Goal: Navigation & Orientation: Go to known website

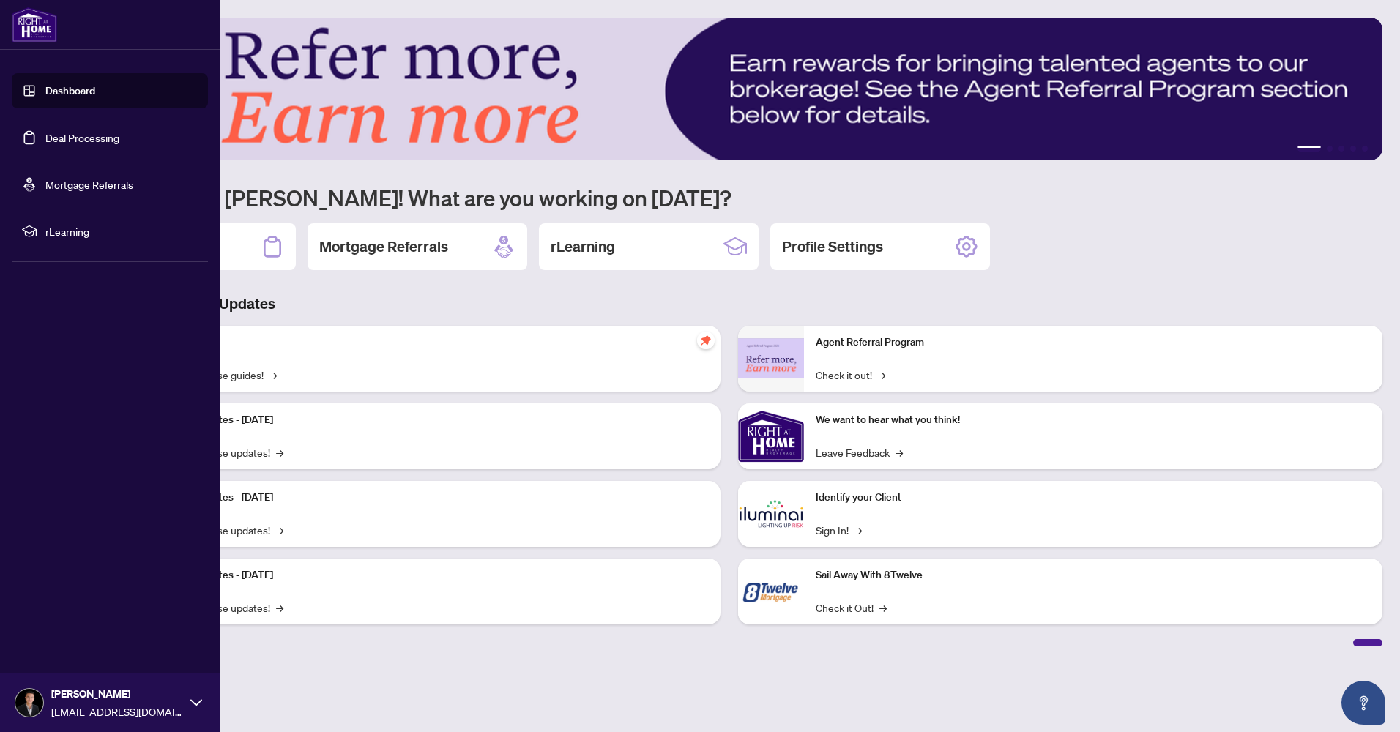
click at [64, 141] on link "Deal Processing" at bounding box center [82, 137] width 74 height 13
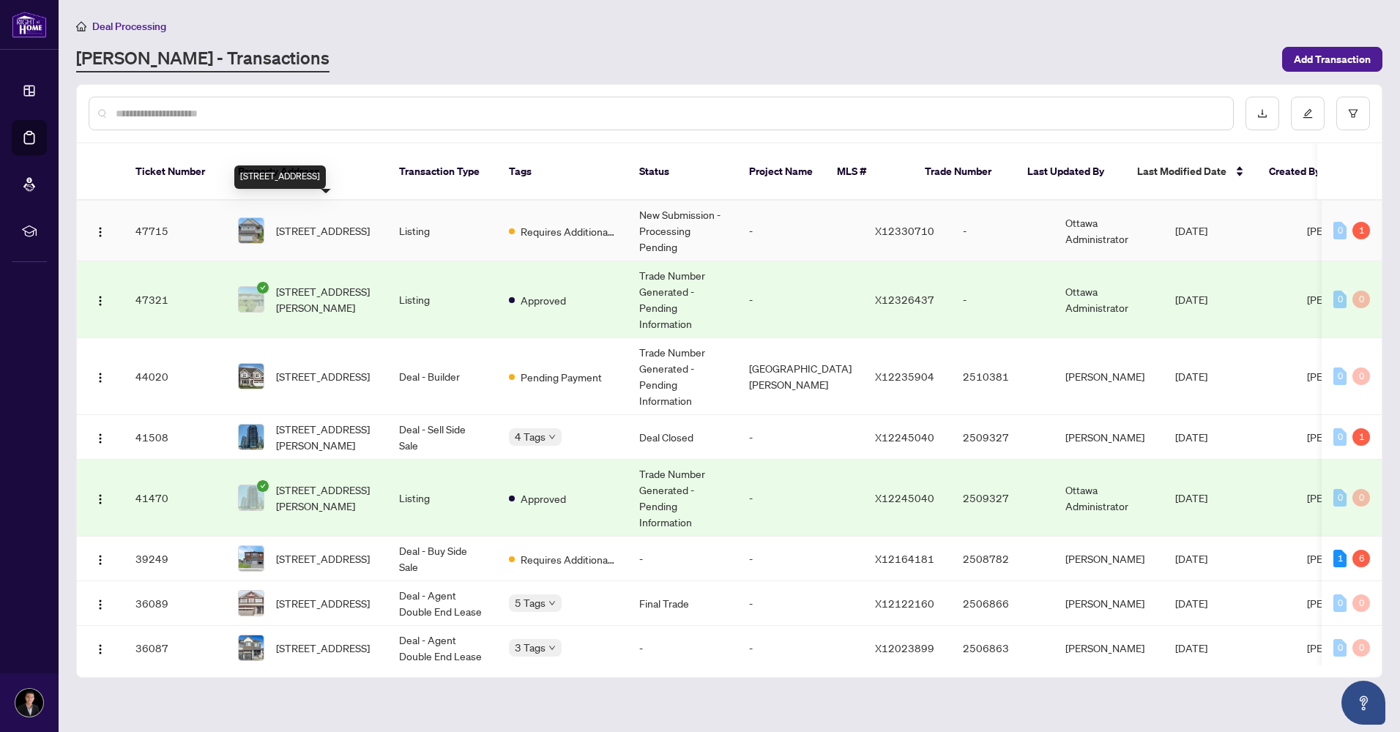
click at [336, 223] on span "510 Summerhill St, Ottawa, Ontario K4M 0B4, Canada" at bounding box center [323, 231] width 94 height 16
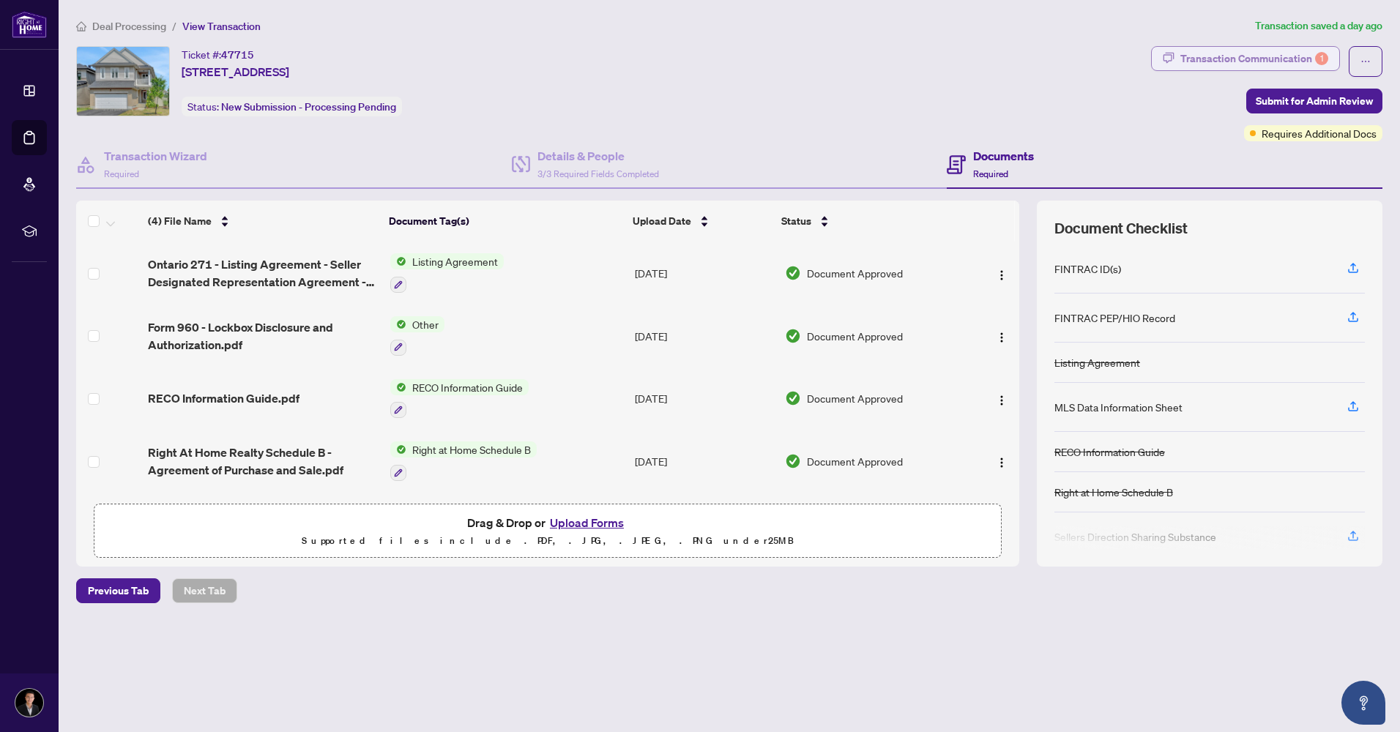
click at [1261, 67] on div "Transaction Communication 1" at bounding box center [1255, 58] width 148 height 23
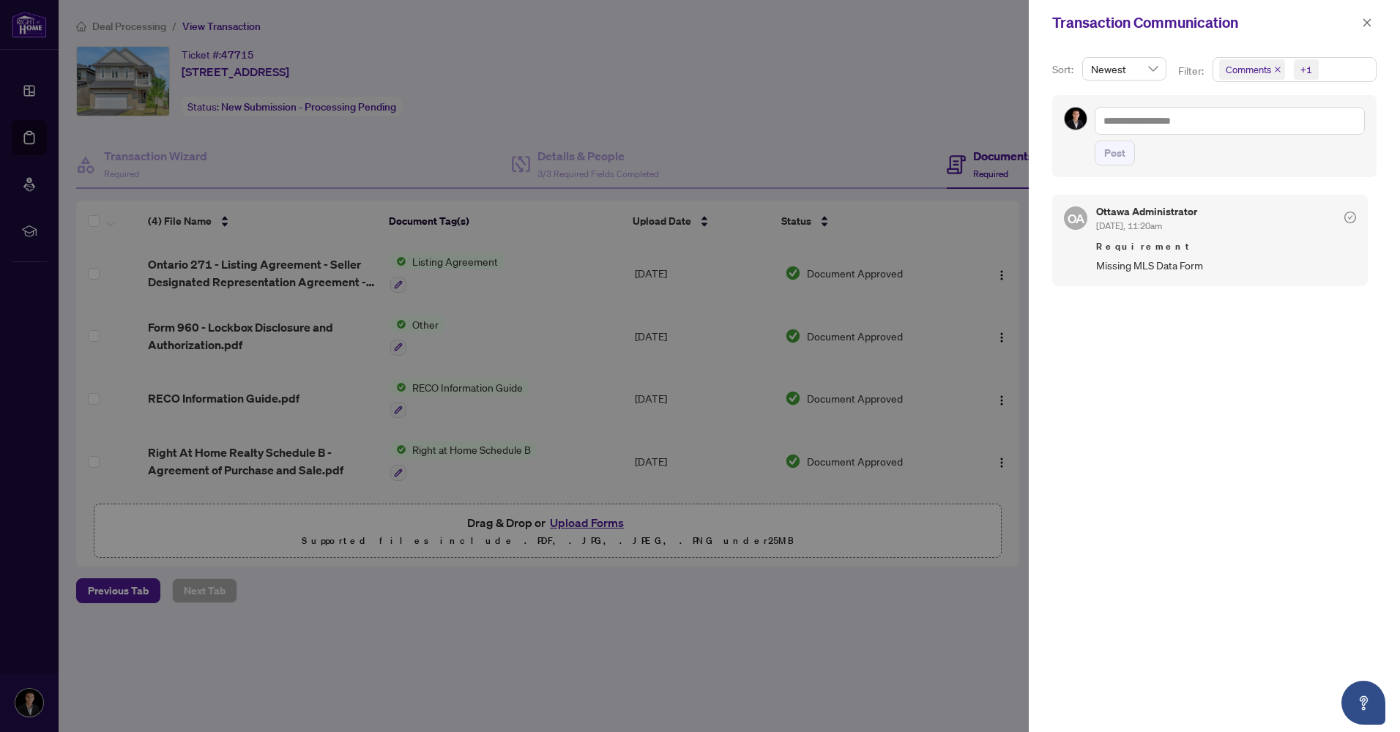
click at [527, 513] on div at bounding box center [700, 366] width 1400 height 732
click at [1362, 29] on span "button" at bounding box center [1367, 22] width 10 height 23
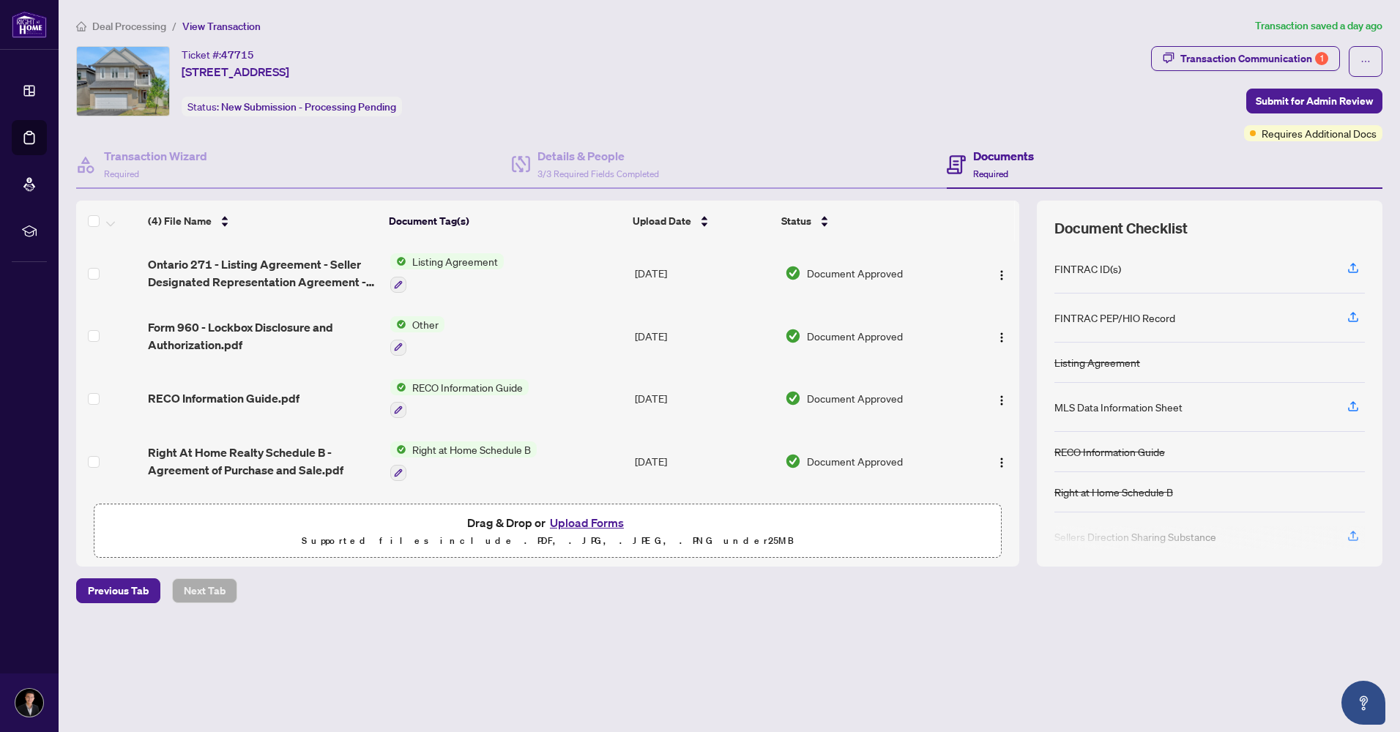
click at [571, 521] on button "Upload Forms" at bounding box center [587, 522] width 83 height 19
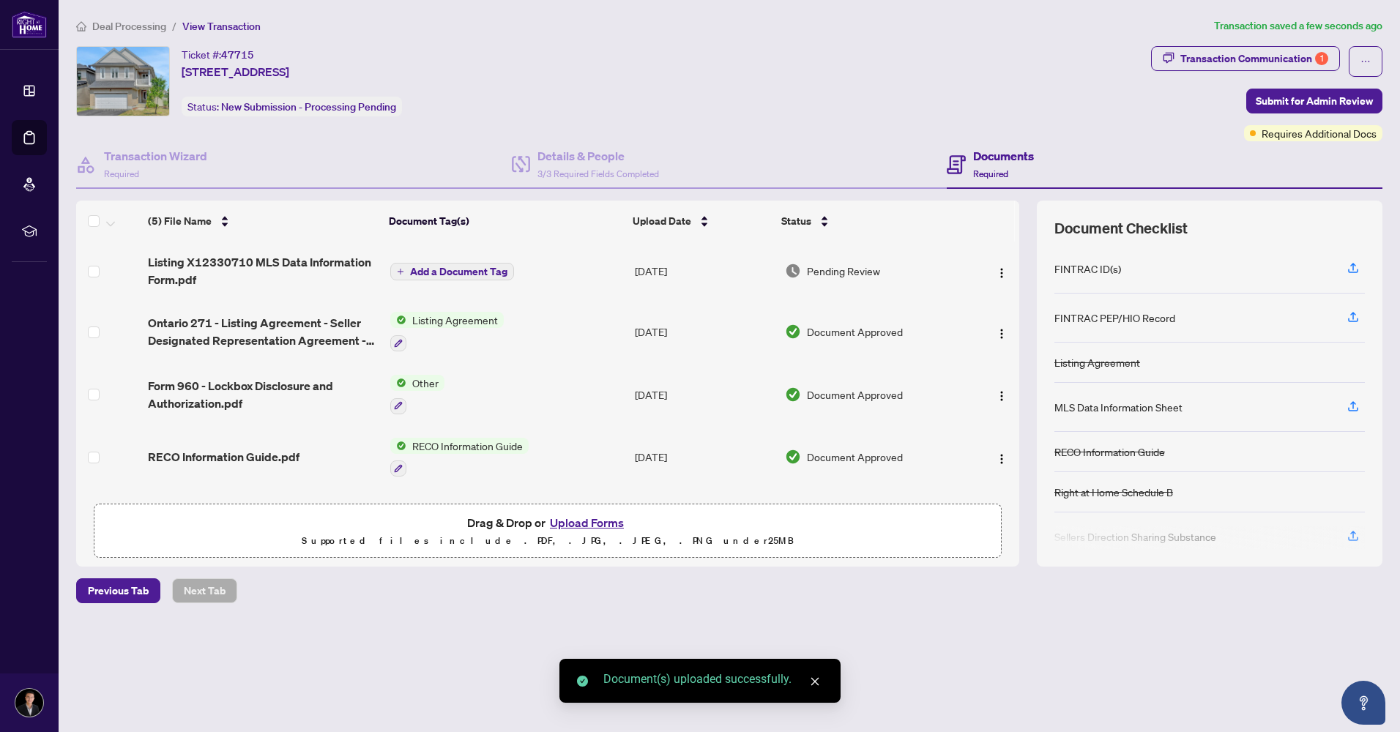
drag, startPoint x: 1050, startPoint y: 414, endPoint x: 1176, endPoint y: 396, distance: 128.0
click at [1176, 396] on div "MLS Data Information Sheet" at bounding box center [1210, 407] width 311 height 49
drag, startPoint x: 1195, startPoint y: 406, endPoint x: 1056, endPoint y: 423, distance: 140.1
click at [1056, 423] on div "MLS Data Information Sheet" at bounding box center [1210, 407] width 311 height 49
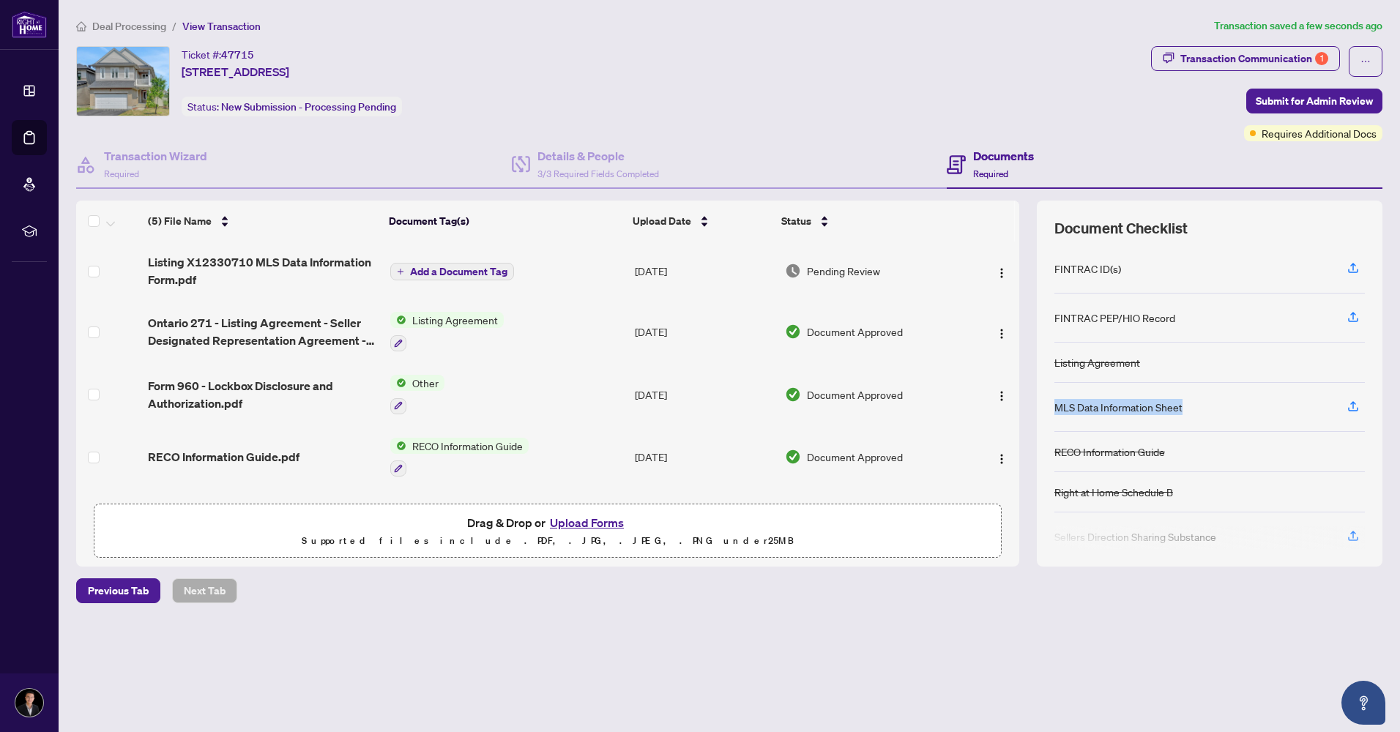
drag, startPoint x: 1056, startPoint y: 423, endPoint x: 1126, endPoint y: 406, distance: 72.3
copy div "MLS Data Information Sheet"
click at [438, 272] on span "Add a Document Tag" at bounding box center [458, 272] width 97 height 10
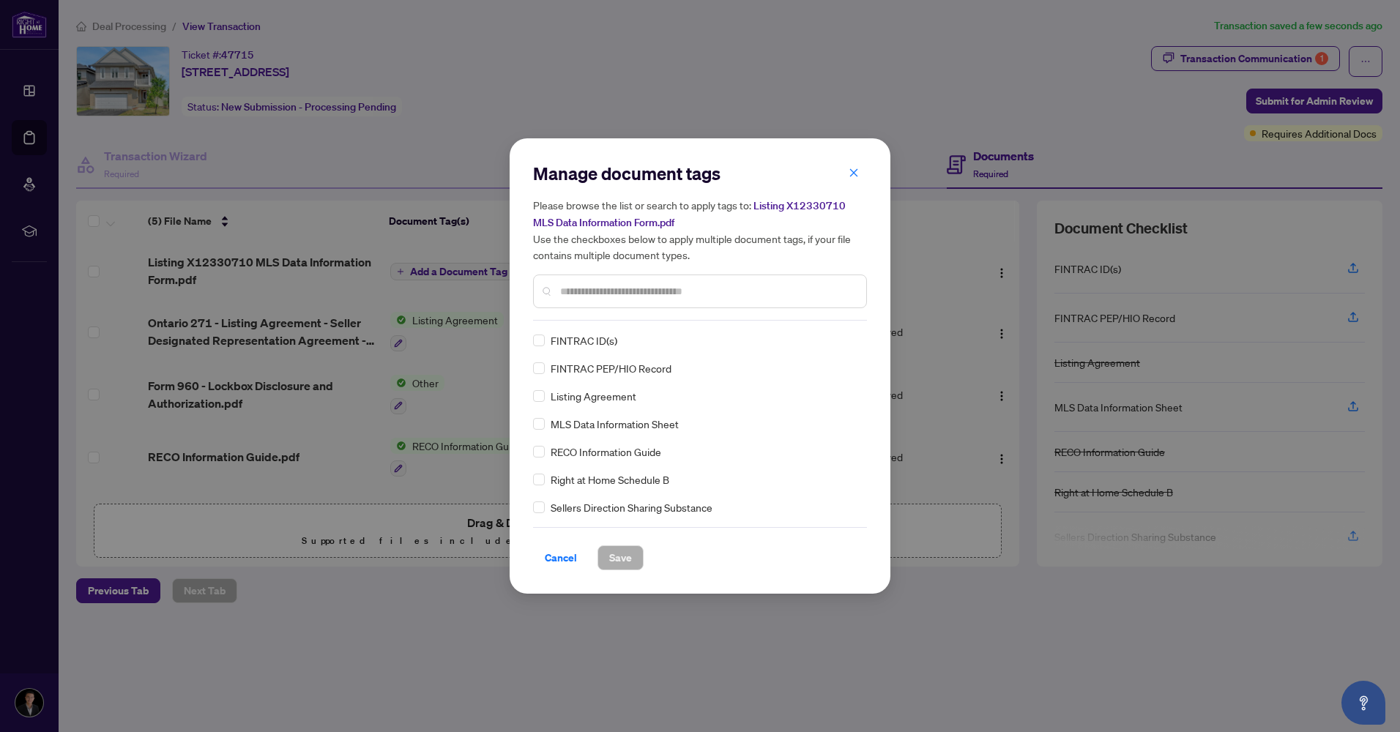
click at [602, 293] on input "text" at bounding box center [707, 291] width 294 height 16
paste input "**********"
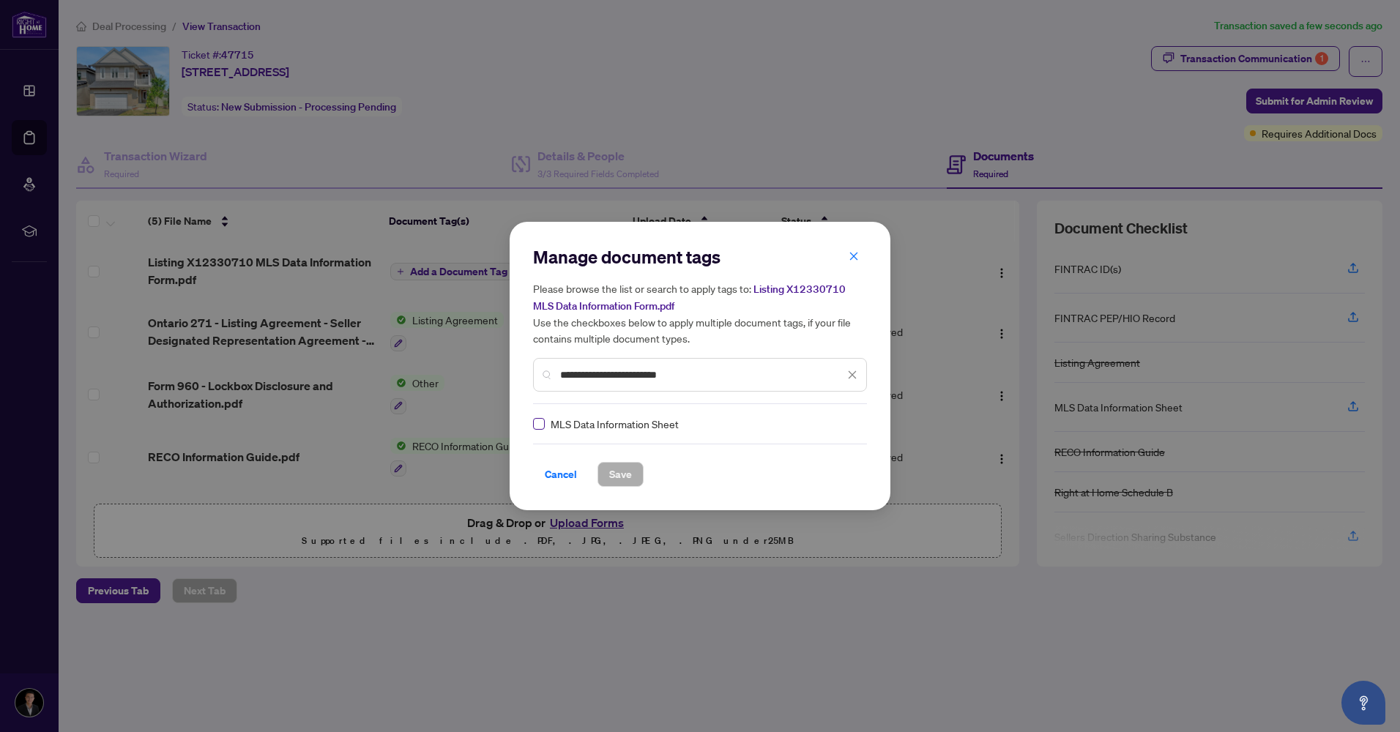
type input "**********"
click at [541, 417] on label at bounding box center [539, 424] width 12 height 16
click at [630, 475] on span "Save" at bounding box center [620, 474] width 23 height 23
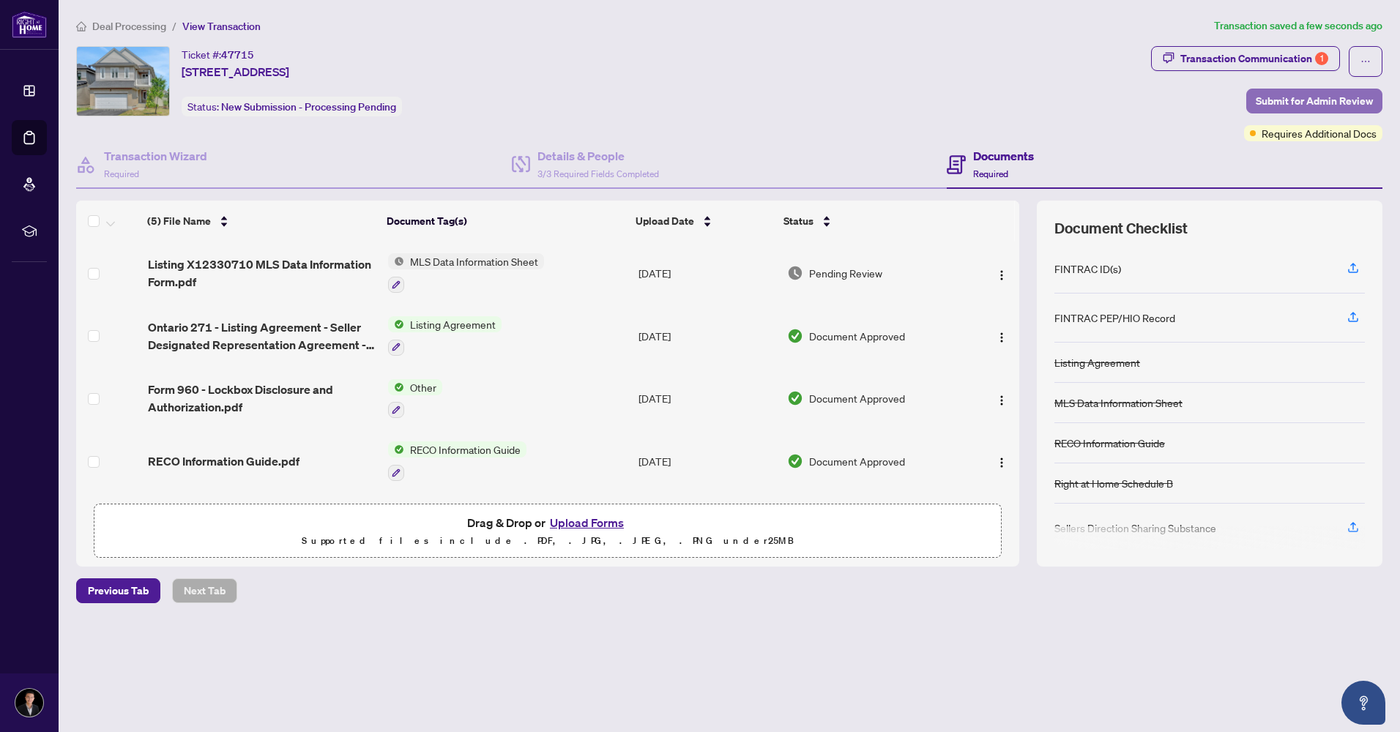
click at [1290, 105] on span "Submit for Admin Review" at bounding box center [1314, 100] width 117 height 23
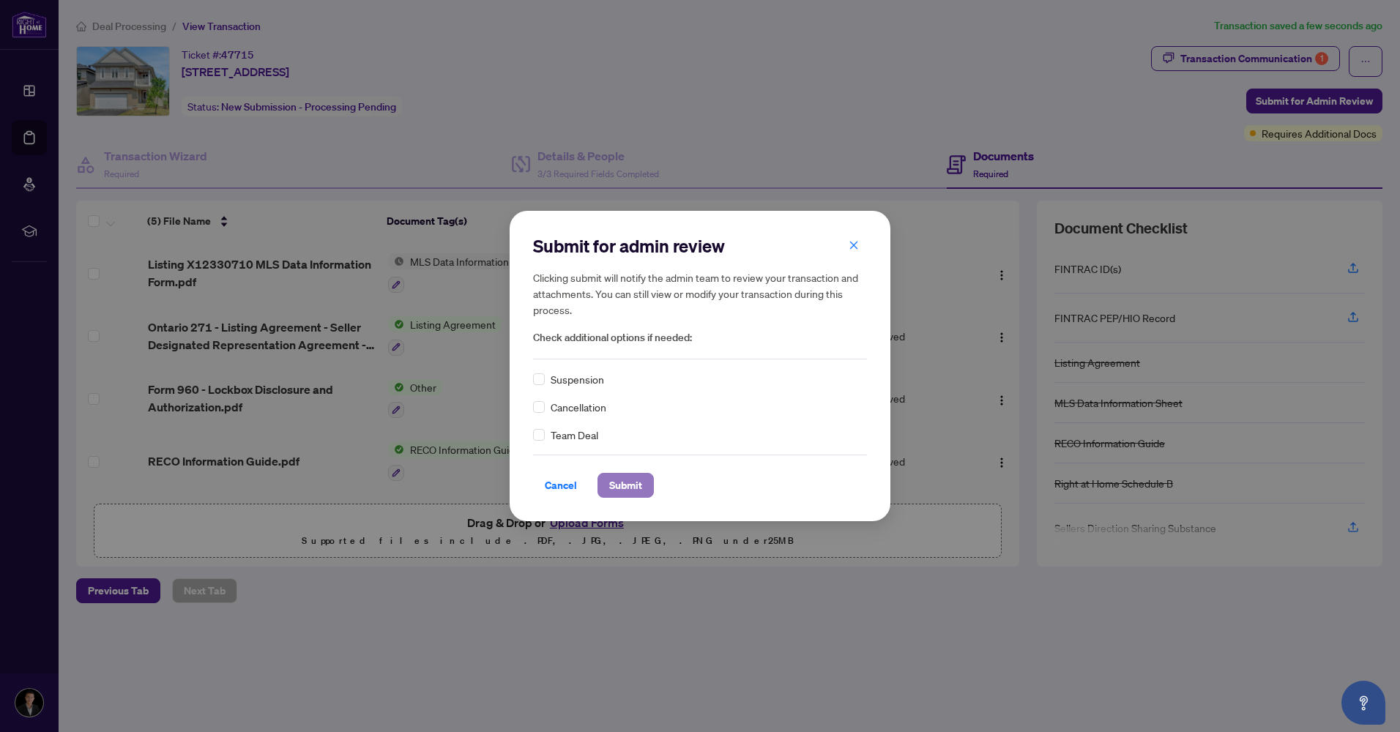
click at [630, 494] on span "Submit" at bounding box center [625, 485] width 33 height 23
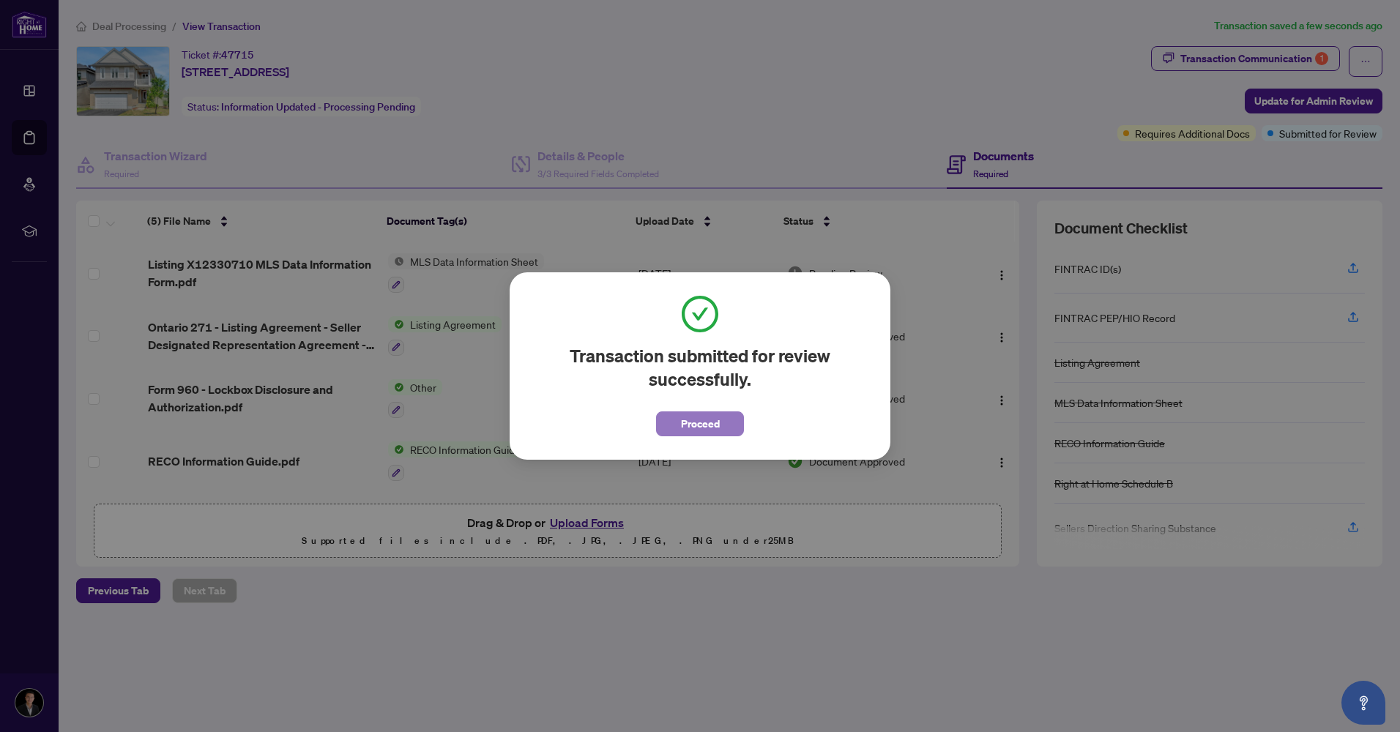
click at [719, 427] on span "Proceed" at bounding box center [700, 423] width 39 height 23
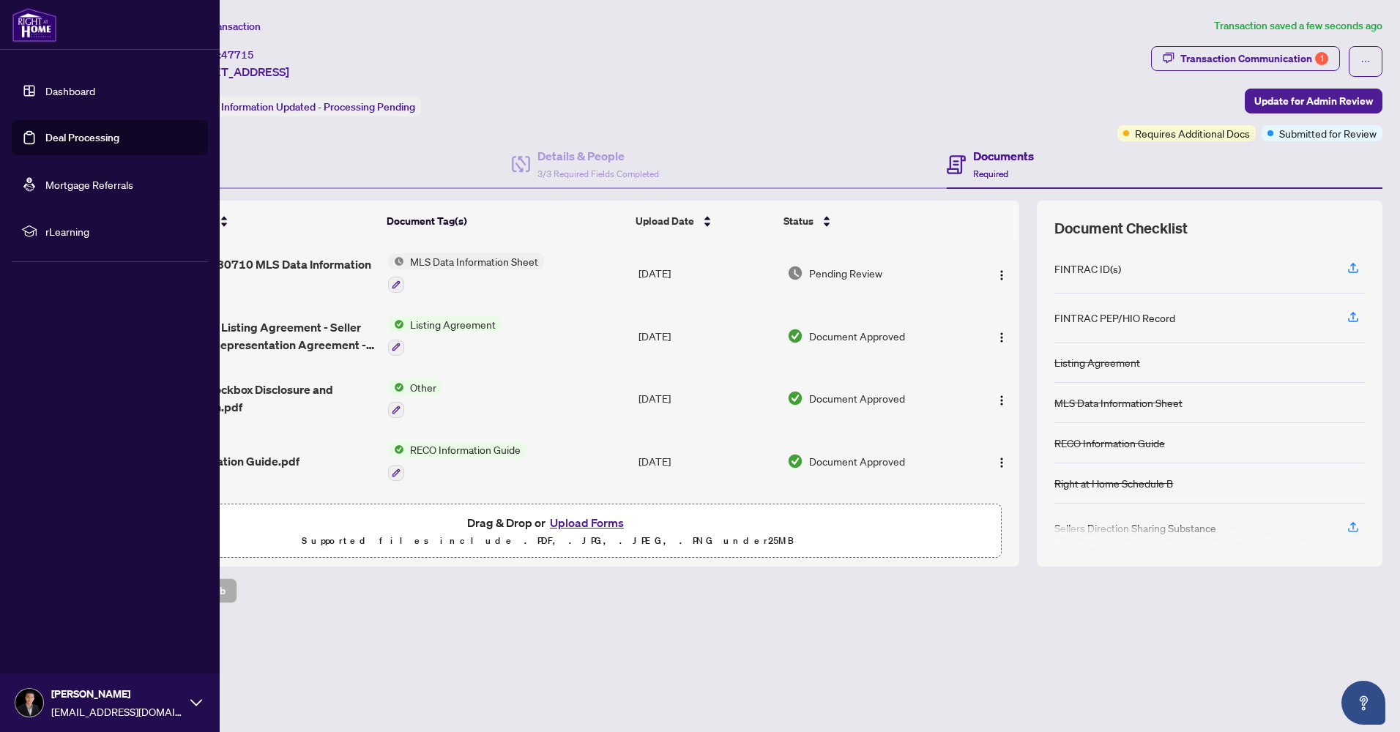
click at [62, 133] on link "Deal Processing" at bounding box center [82, 137] width 74 height 13
